Goal: Find specific page/section: Find specific page/section

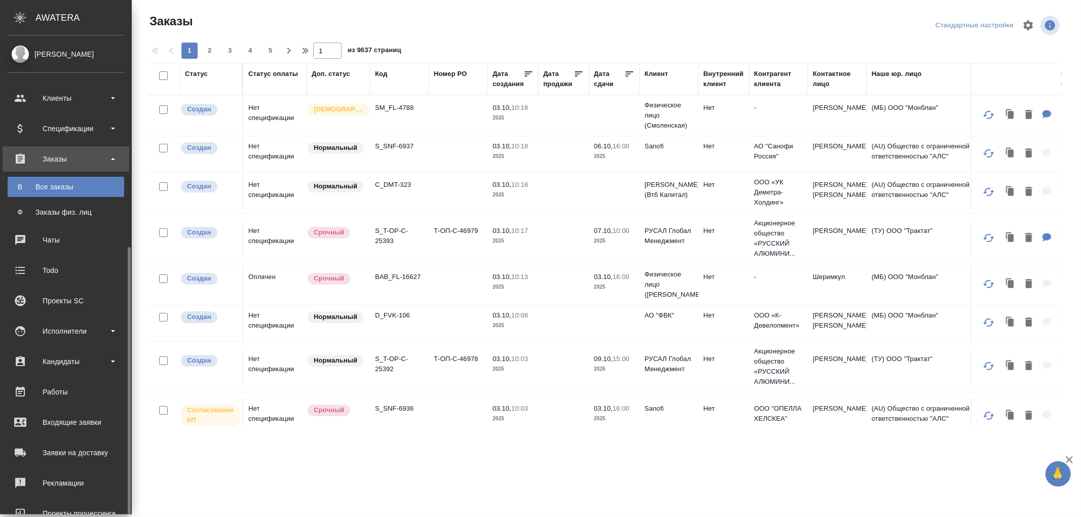
scroll to position [118, 0]
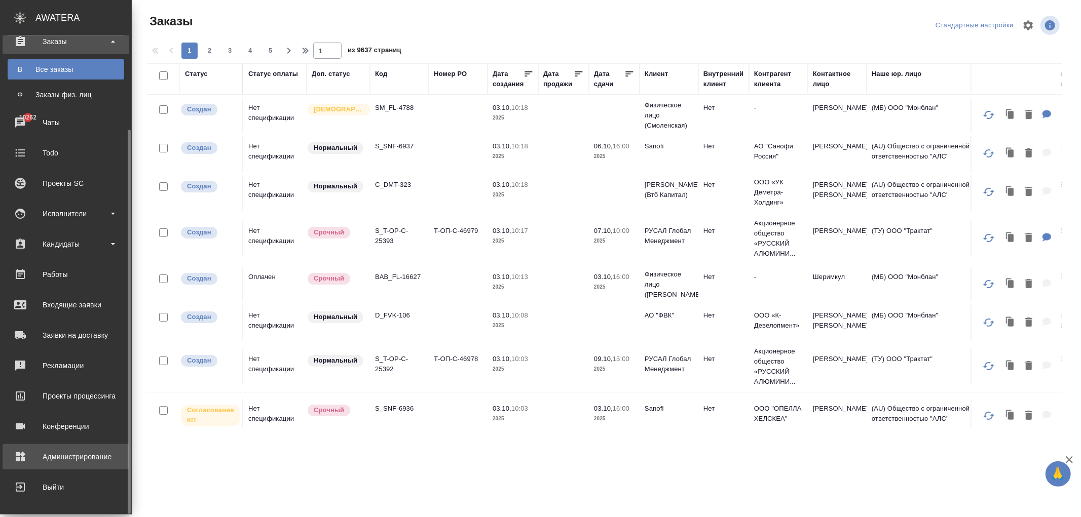
click at [60, 452] on div "Администрирование" at bounding box center [66, 456] width 117 height 15
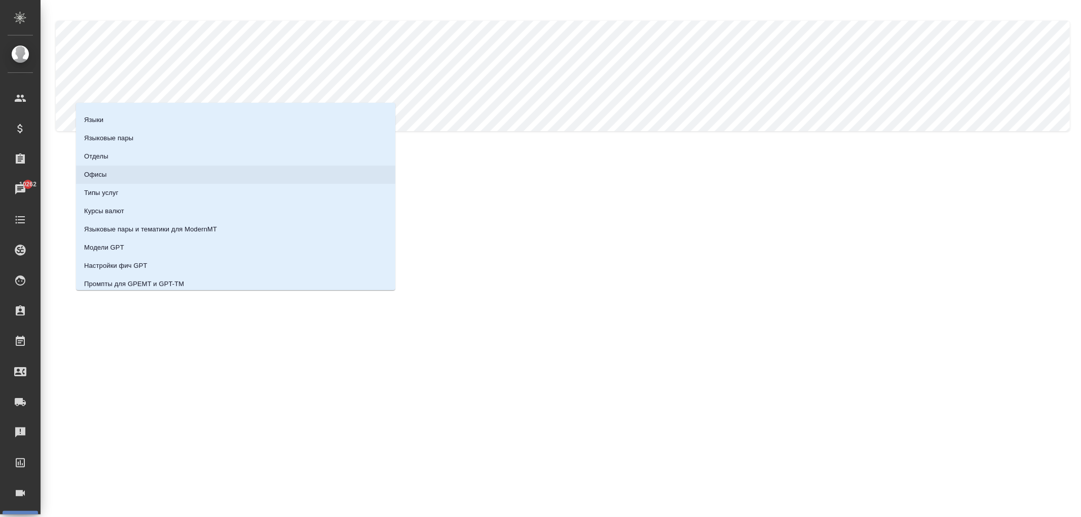
scroll to position [89, 0]
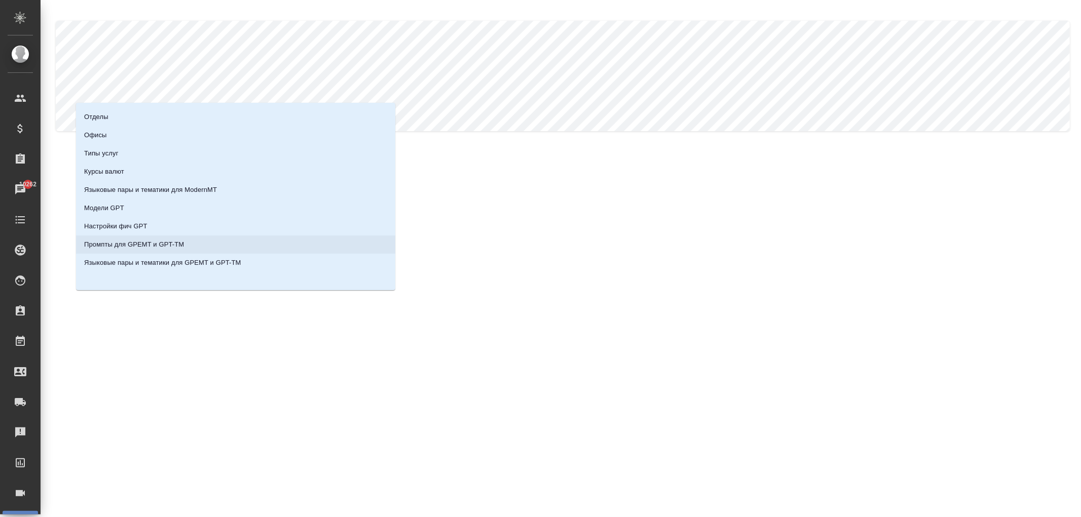
click at [97, 250] on li "Промпты для GPEMT и GPT-TM" at bounding box center [235, 245] width 319 height 18
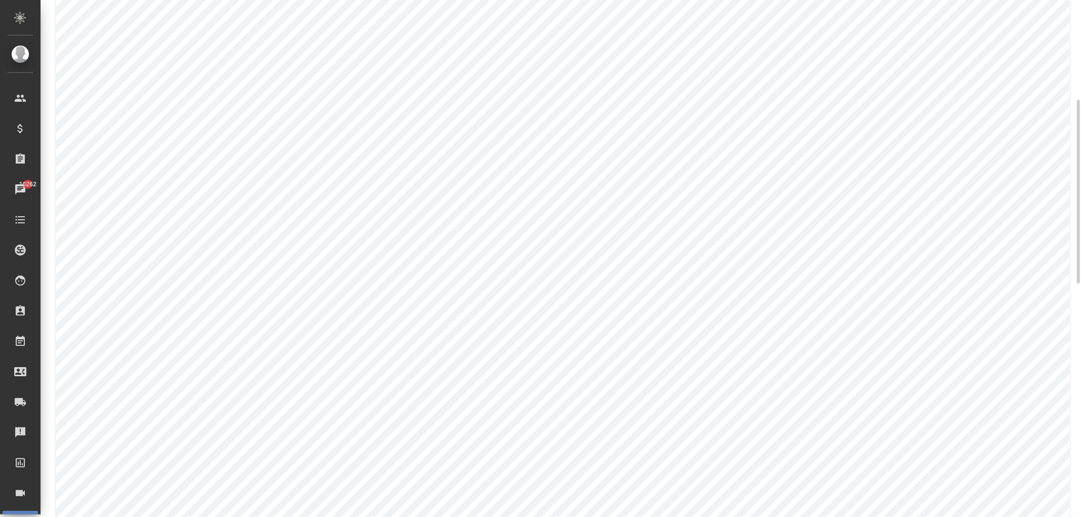
scroll to position [0, 0]
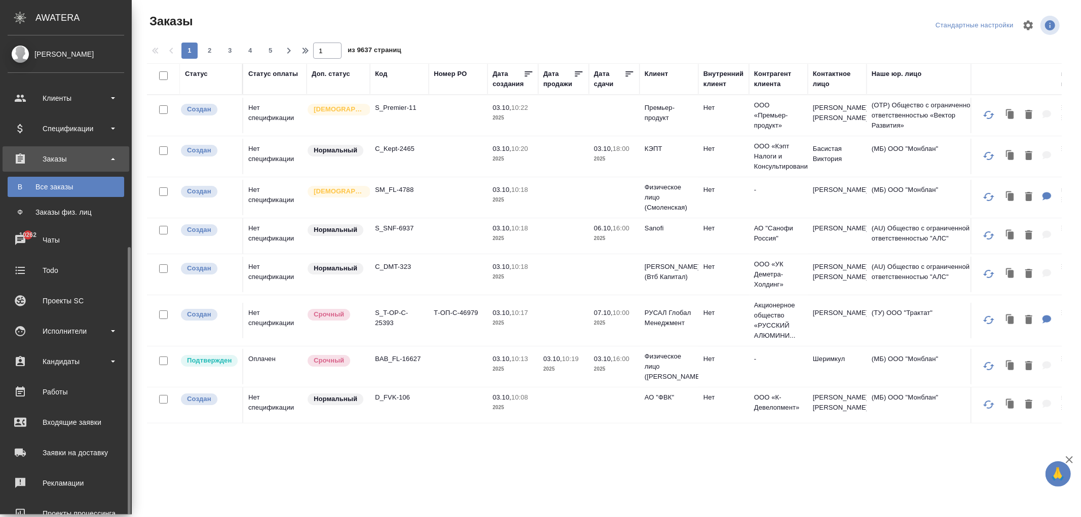
scroll to position [118, 0]
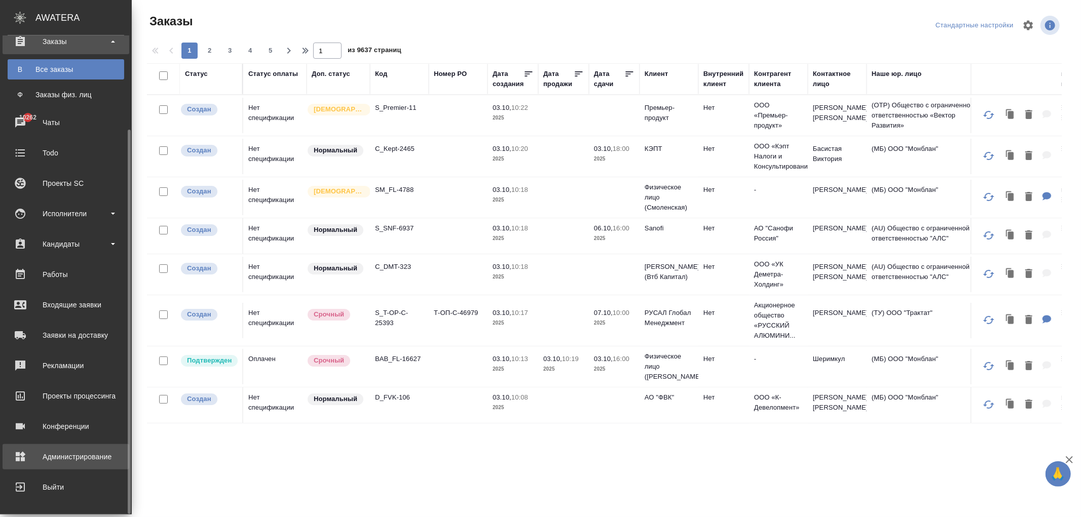
click at [56, 460] on div "Администрирование" at bounding box center [66, 456] width 117 height 15
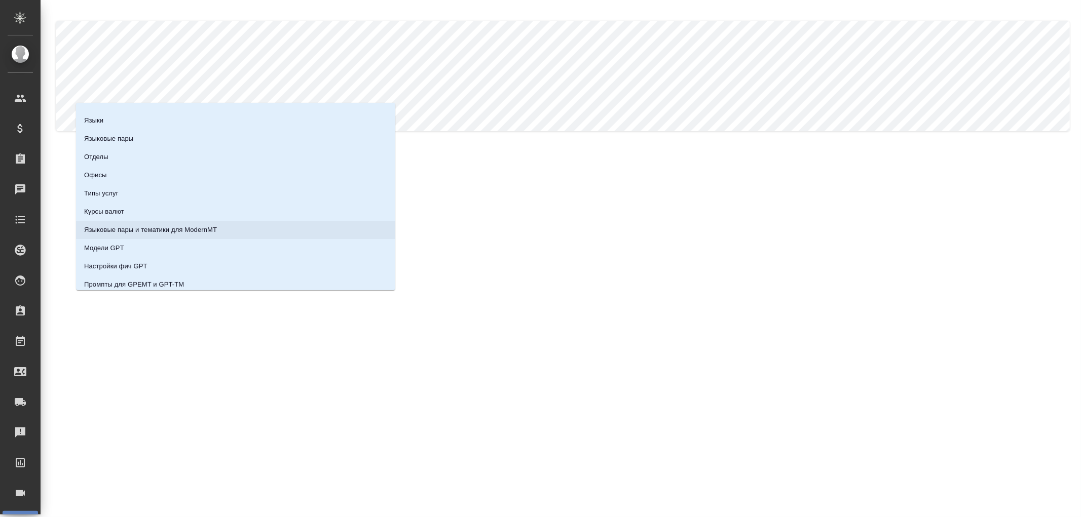
scroll to position [89, 0]
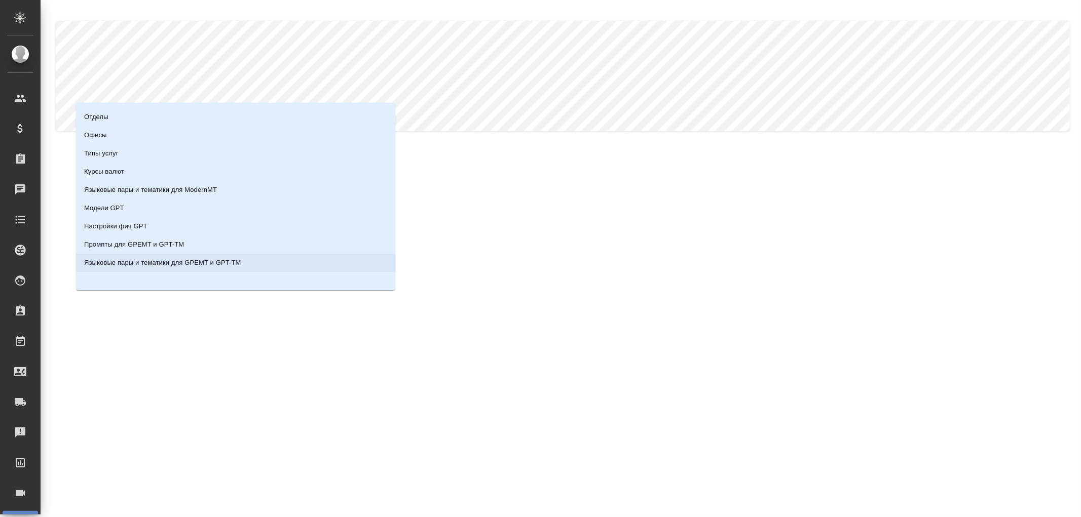
click at [229, 263] on p "Языковые пары и тематики для GPEMT и GPT-TM" at bounding box center [162, 263] width 157 height 10
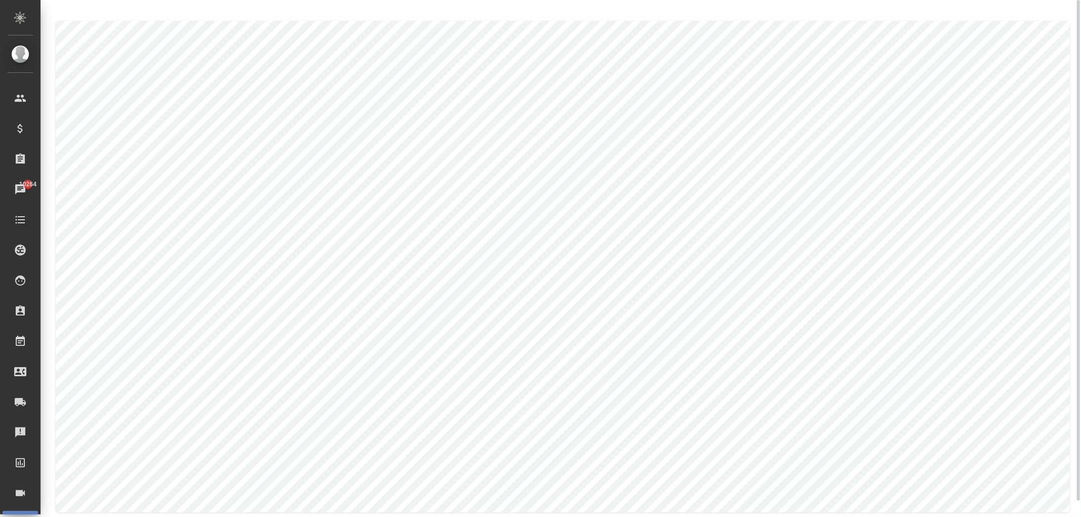
scroll to position [16, 0]
